Goal: Task Accomplishment & Management: Complete application form

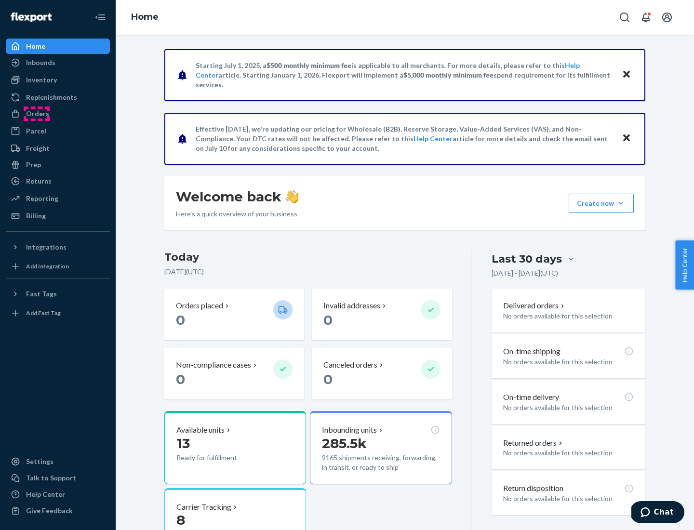
click at [37, 114] on div "Orders" at bounding box center [37, 114] width 23 height 10
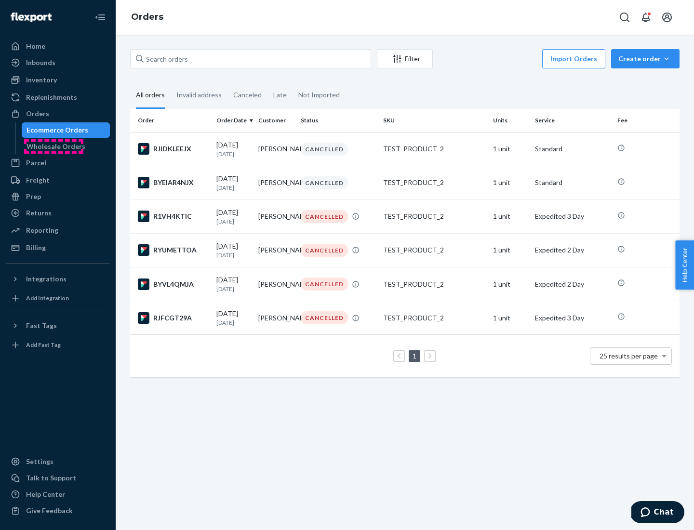
click at [53, 146] on div "Wholesale Orders" at bounding box center [55, 147] width 59 height 10
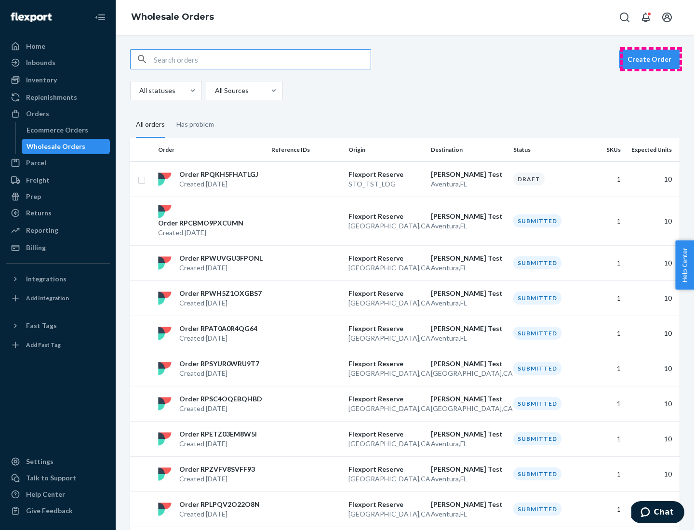
click at [651, 59] on button "Create Order" at bounding box center [649, 59] width 60 height 19
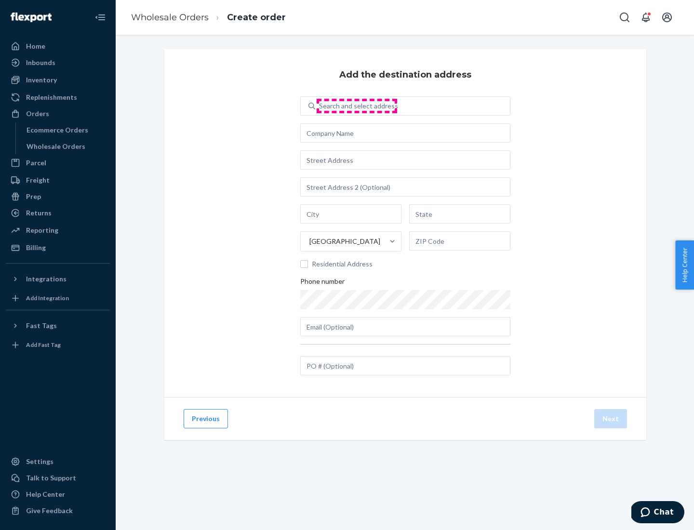
click at [357, 106] on div "Search and select address" at bounding box center [358, 106] width 79 height 10
click at [320, 106] on input "Search and select address" at bounding box center [319, 106] width 1 height 10
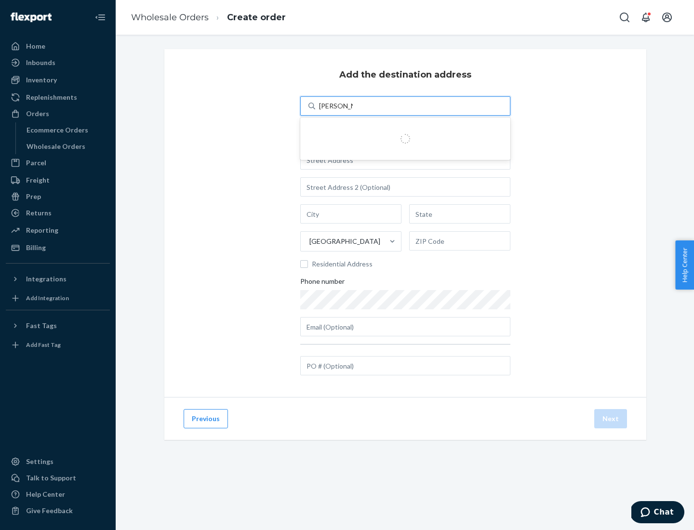
type input "Shubham Test"
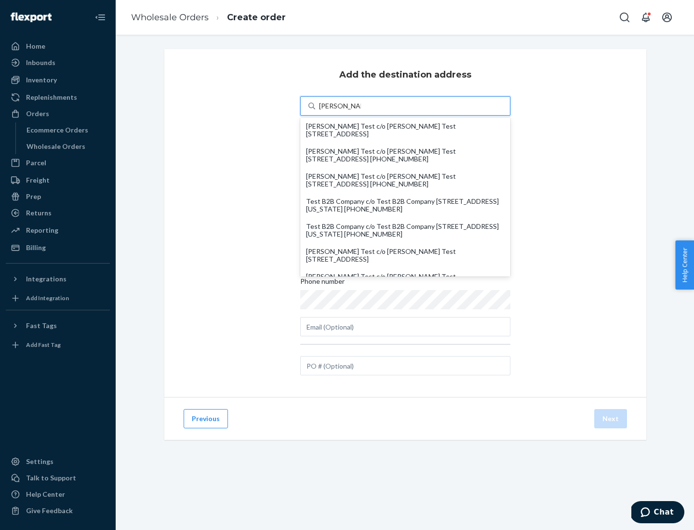
scroll to position [41, 0]
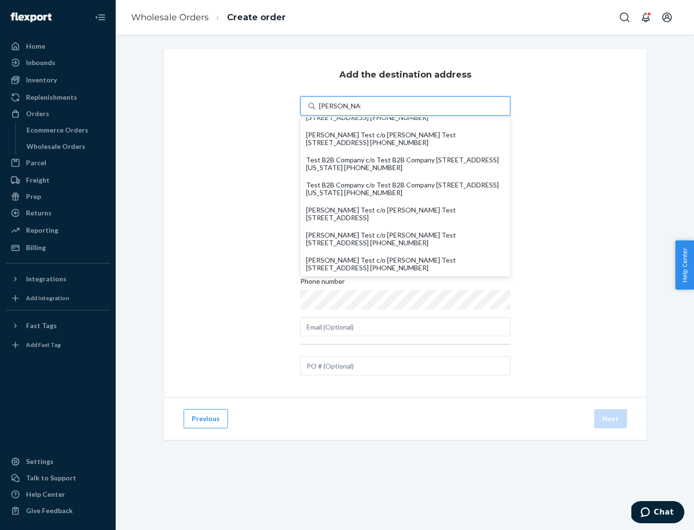
click at [405, 214] on div "Shubham Test c/o Shubham Test 19501 Biscayne Blvd Aventura, FL 33180" at bounding box center [405, 213] width 199 height 15
click at [361, 111] on input "Shubham Test" at bounding box center [340, 106] width 42 height 10
type input "Shubham Test"
type input "Aventura"
type input "FL"
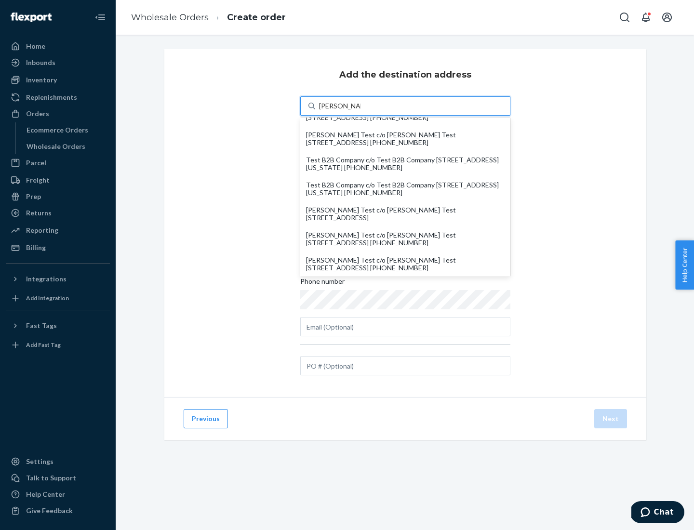
type input "33180"
type input "19501 Biscayne Blvd"
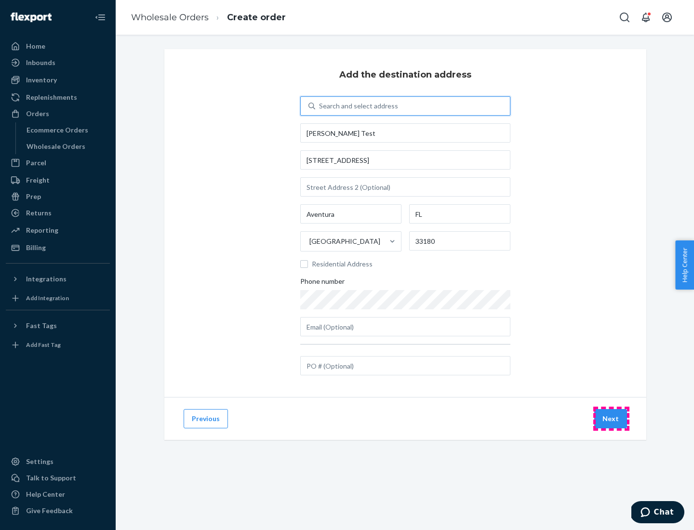
click at [611, 419] on button "Next" at bounding box center [610, 418] width 33 height 19
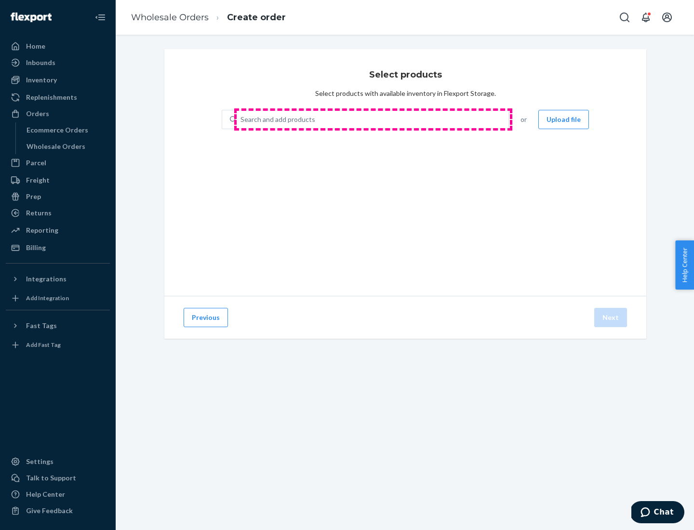
click at [373, 119] on div "Search and add products" at bounding box center [373, 119] width 272 height 17
click at [241, 119] on input "Search and add products" at bounding box center [240, 120] width 1 height 10
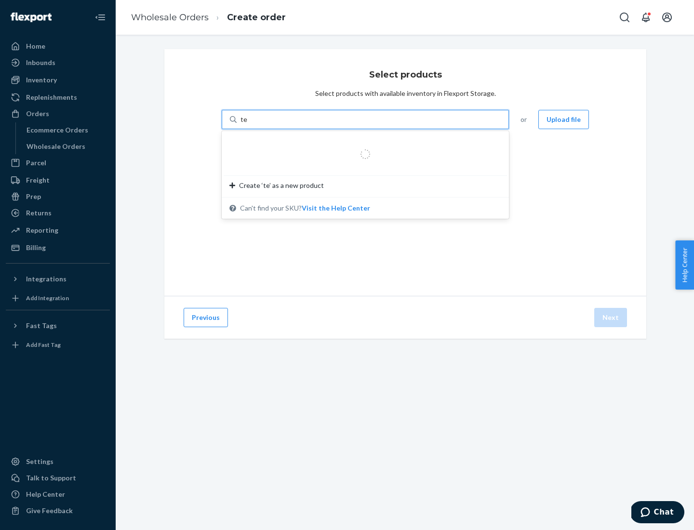
type input "test"
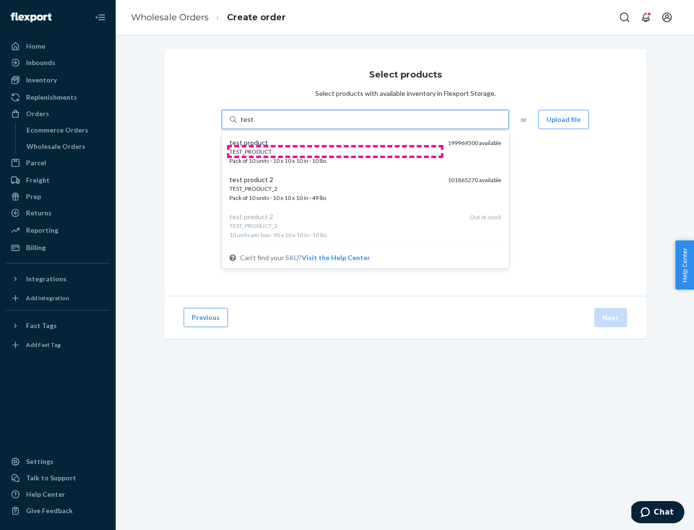
click at [335, 151] on div "TEST_PRODUCT" at bounding box center [334, 151] width 211 height 8
click at [253, 124] on input "test" at bounding box center [246, 120] width 13 height 10
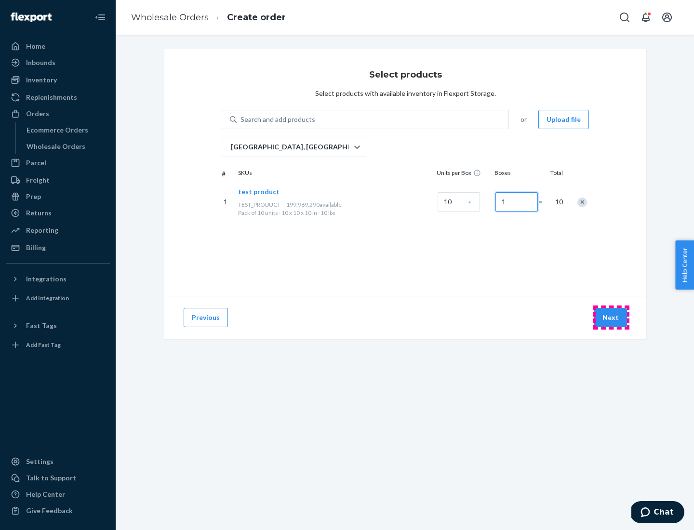
type input "1"
click at [611, 318] on button "Next" at bounding box center [610, 317] width 33 height 19
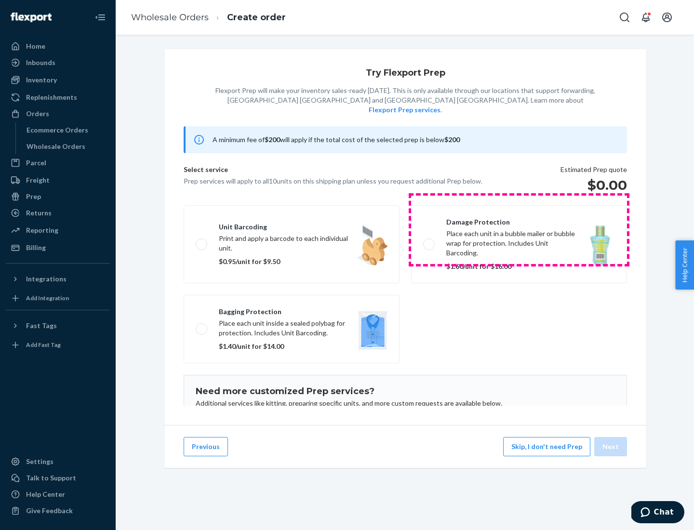
click at [519, 229] on label "Damage protection Place each unit in a bubble mailer or bubble wrap for protect…" at bounding box center [519, 244] width 216 height 78
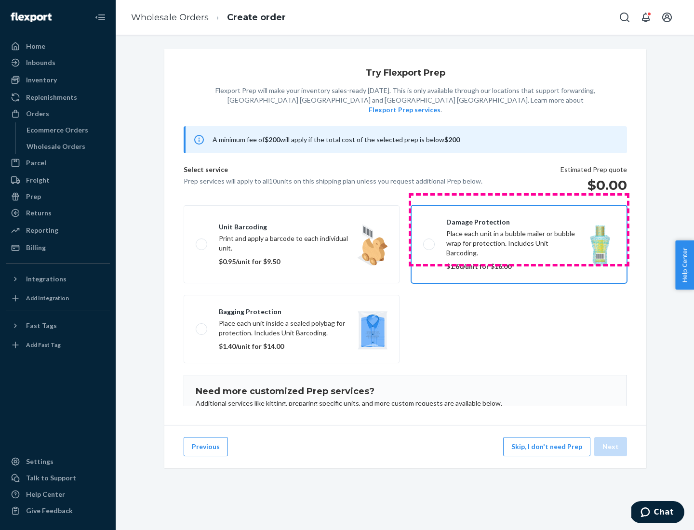
click at [429, 241] on input "Damage protection Place each unit in a bubble mailer or bubble wrap for protect…" at bounding box center [426, 244] width 6 height 6
checkbox input "true"
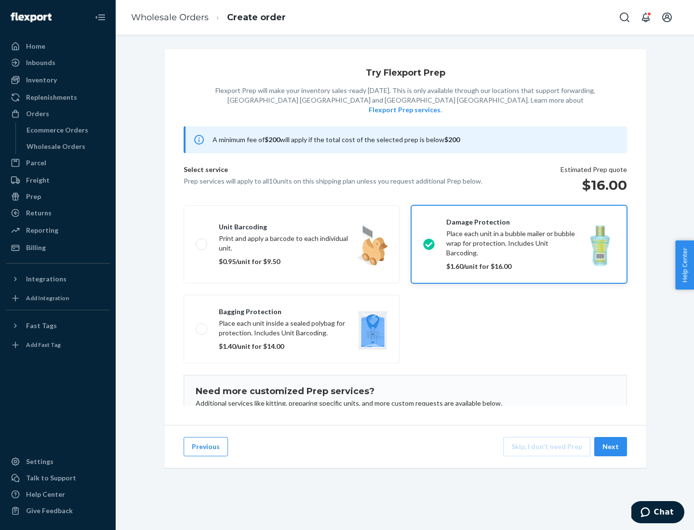
click at [611, 447] on button "Next" at bounding box center [610, 446] width 33 height 19
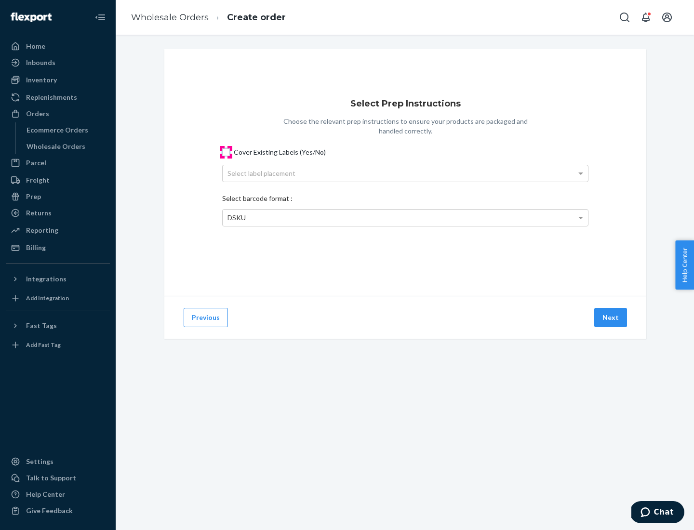
click at [226, 152] on input "Cover Existing Labels (Yes/No)" at bounding box center [226, 152] width 8 height 8
checkbox input "true"
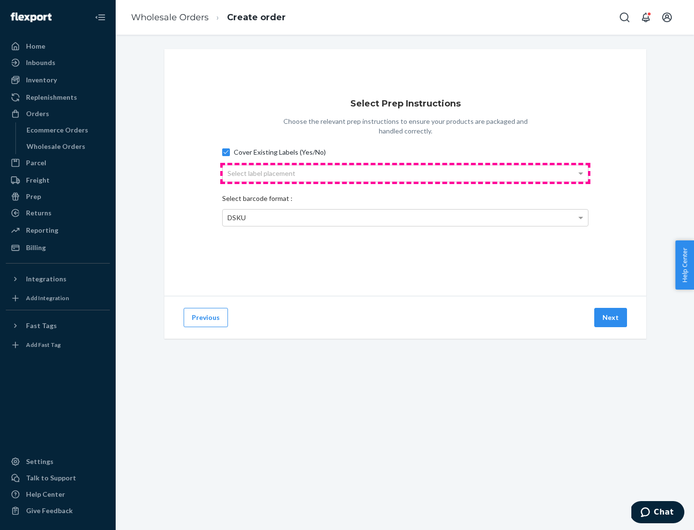
click at [405, 173] on div "Select label placement" at bounding box center [405, 173] width 365 height 16
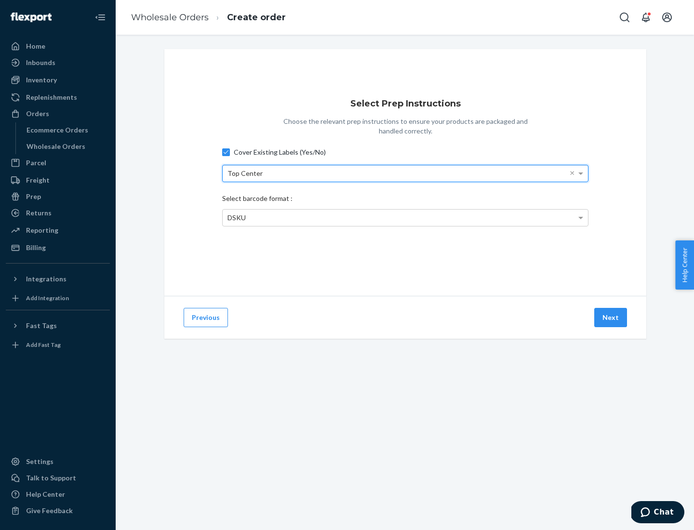
click at [236, 217] on span "DSKU" at bounding box center [236, 217] width 18 height 8
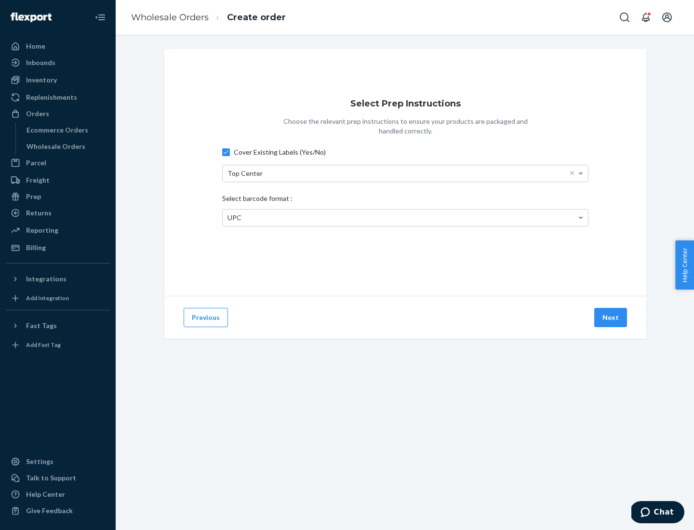
click at [611, 318] on button "Next" at bounding box center [610, 317] width 33 height 19
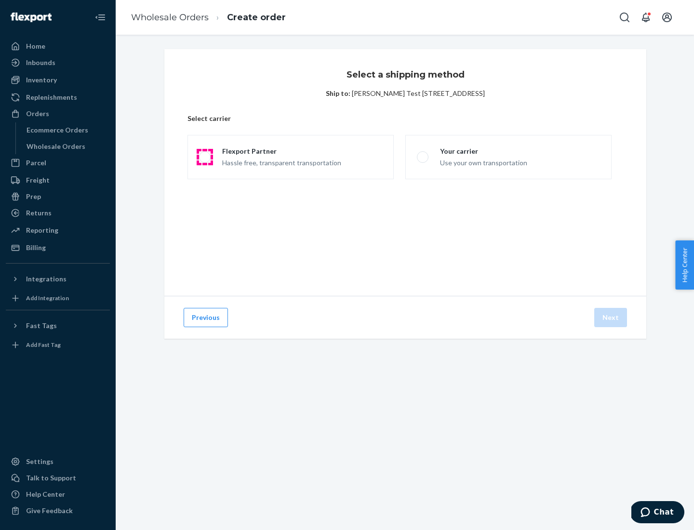
click at [204, 157] on span at bounding box center [205, 157] width 12 height 12
click at [204, 157] on input "Flexport Partner Hassle free, transparent transportation" at bounding box center [202, 157] width 6 height 6
radio input "true"
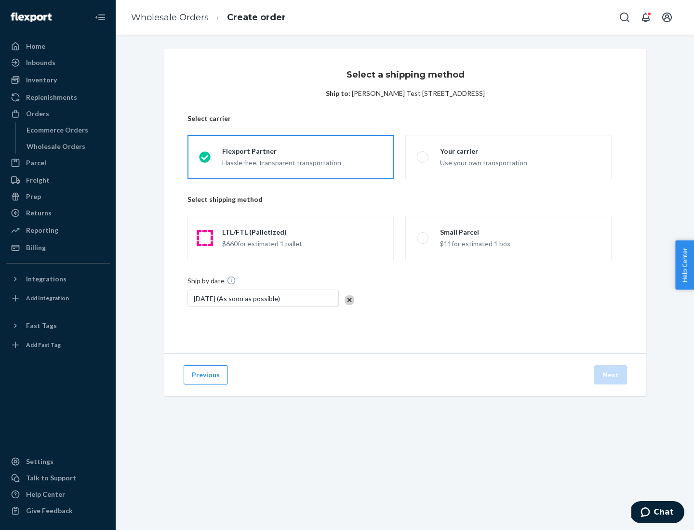
click at [204, 238] on span at bounding box center [205, 238] width 12 height 12
click at [204, 238] on input "LTL/FTL (Palletized) $660 for estimated 1 pallet" at bounding box center [202, 238] width 6 height 6
radio input "true"
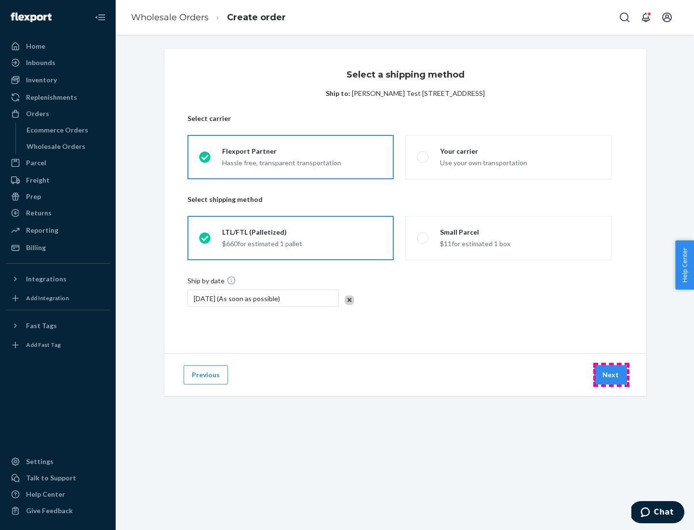
click at [611, 375] on button "Next" at bounding box center [610, 374] width 33 height 19
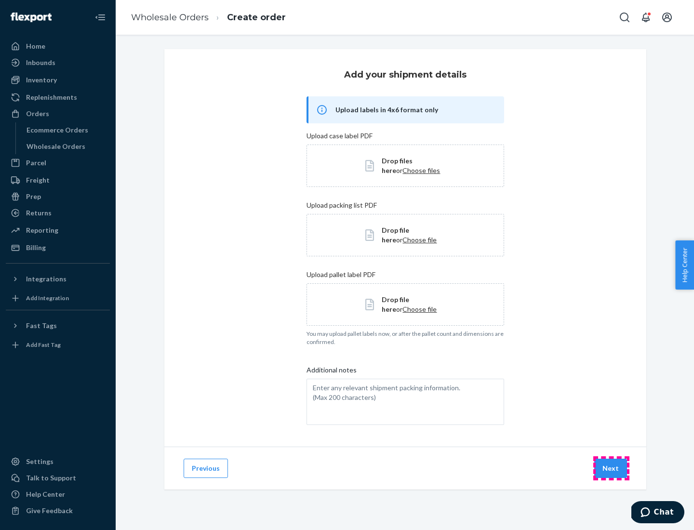
click at [611, 468] on button "Next" at bounding box center [610, 468] width 33 height 19
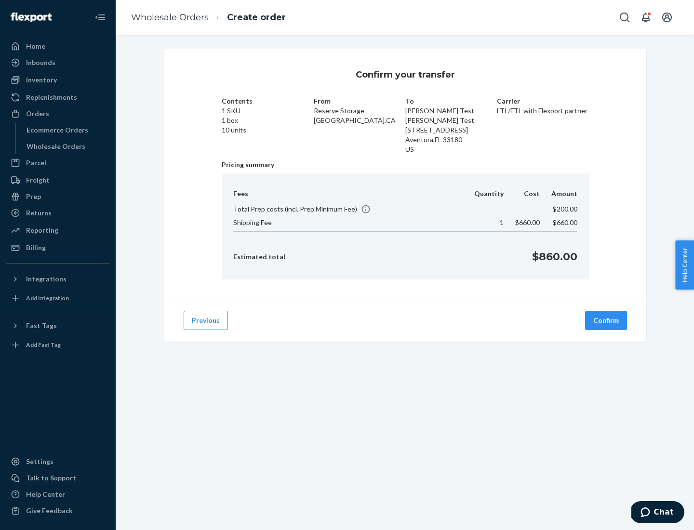
click at [606, 320] on button "Confirm" at bounding box center [606, 320] width 42 height 19
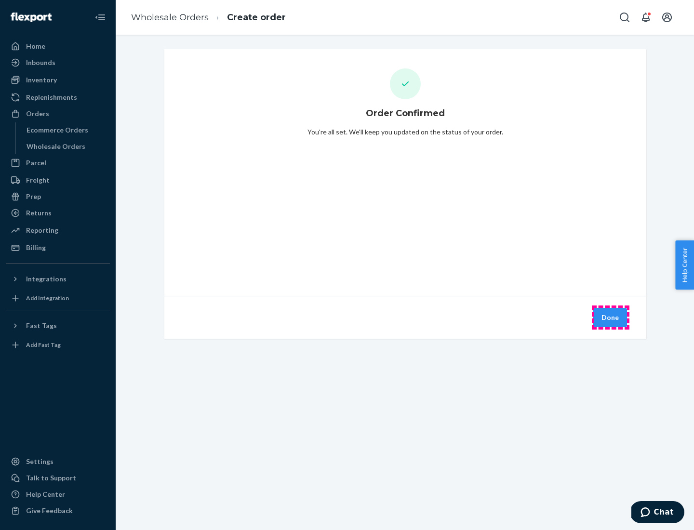
click at [610, 318] on button "Done" at bounding box center [610, 317] width 34 height 19
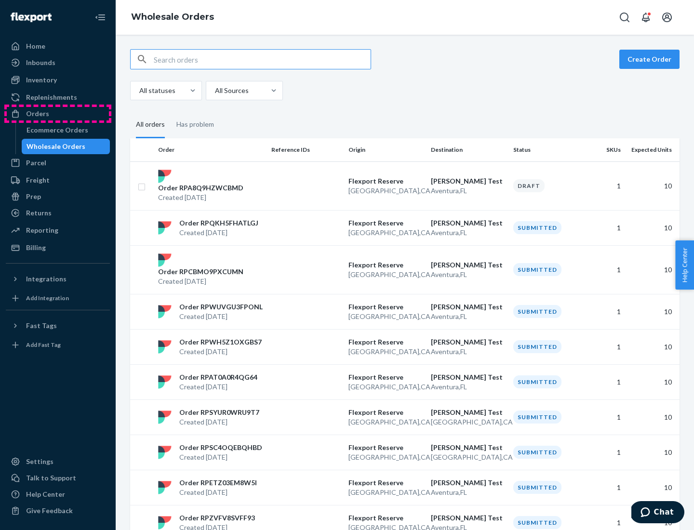
click at [58, 114] on div "Orders" at bounding box center [58, 113] width 102 height 13
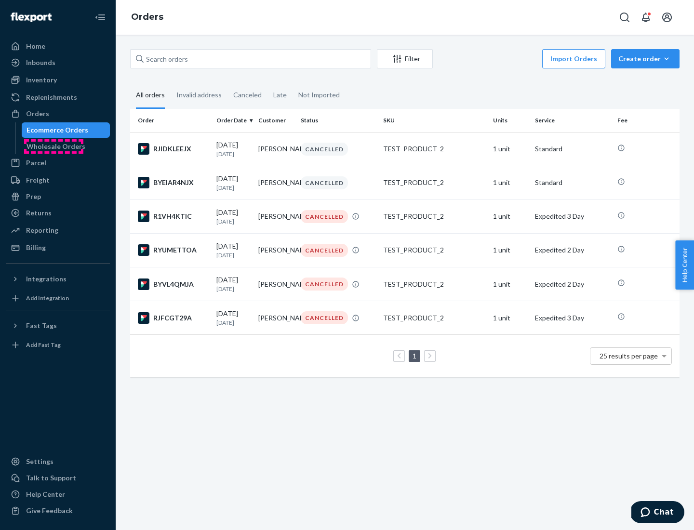
click at [53, 146] on div "Wholesale Orders" at bounding box center [55, 147] width 59 height 10
